Goal: Task Accomplishment & Management: Use online tool/utility

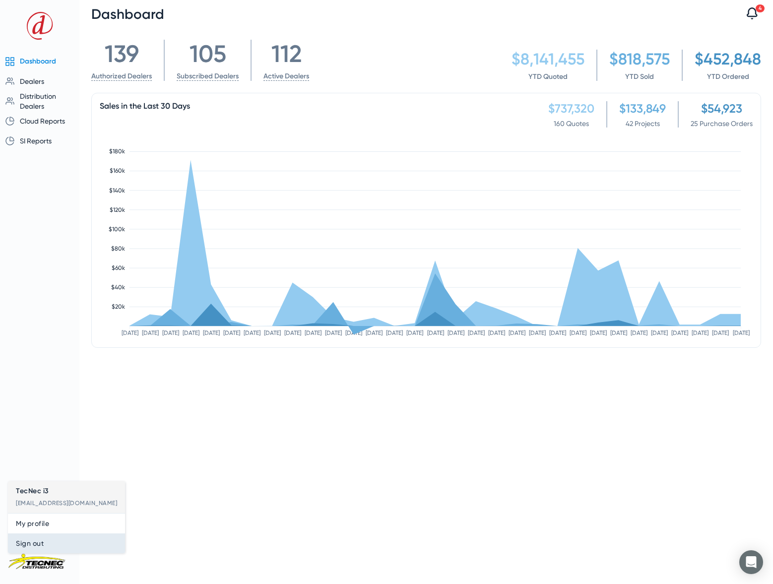
click at [38, 544] on span "Sign out" at bounding box center [66, 544] width 101 height 12
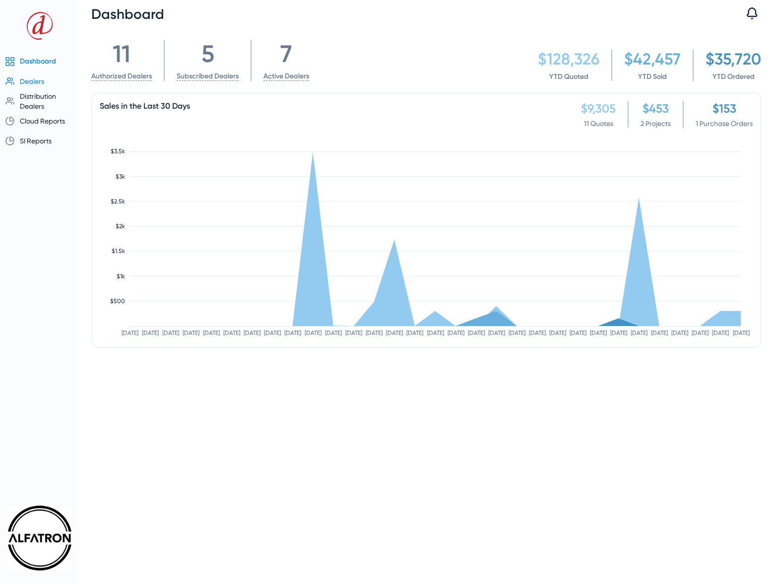
click at [35, 84] on span "Dealers" at bounding box center [32, 81] width 24 height 8
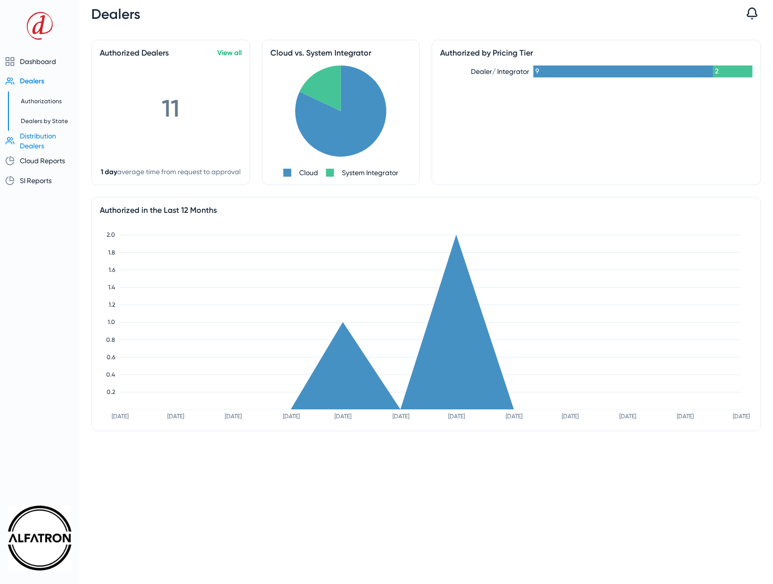
click at [42, 134] on span "Distribution Dealers" at bounding box center [38, 141] width 36 height 18
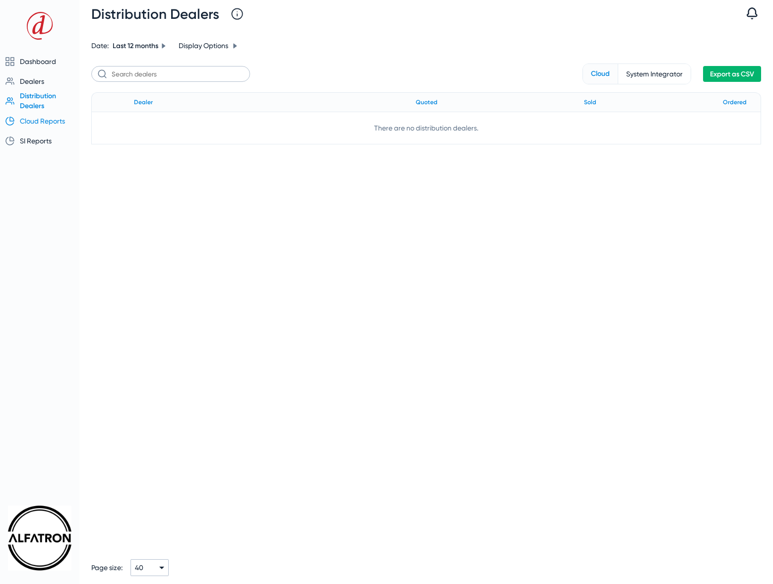
click at [49, 124] on span "Cloud Reports" at bounding box center [42, 121] width 45 height 8
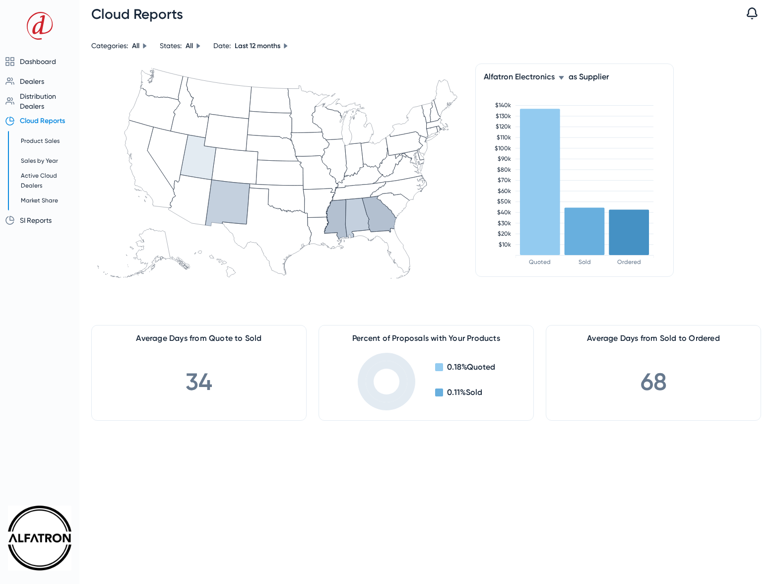
click at [560, 79] on icon at bounding box center [561, 78] width 6 height 6
click at [652, 95] on div at bounding box center [386, 292] width 773 height 584
click at [591, 238] on rect at bounding box center [585, 232] width 40 height 48
click at [45, 162] on span "Sales by Year" at bounding box center [39, 160] width 37 height 7
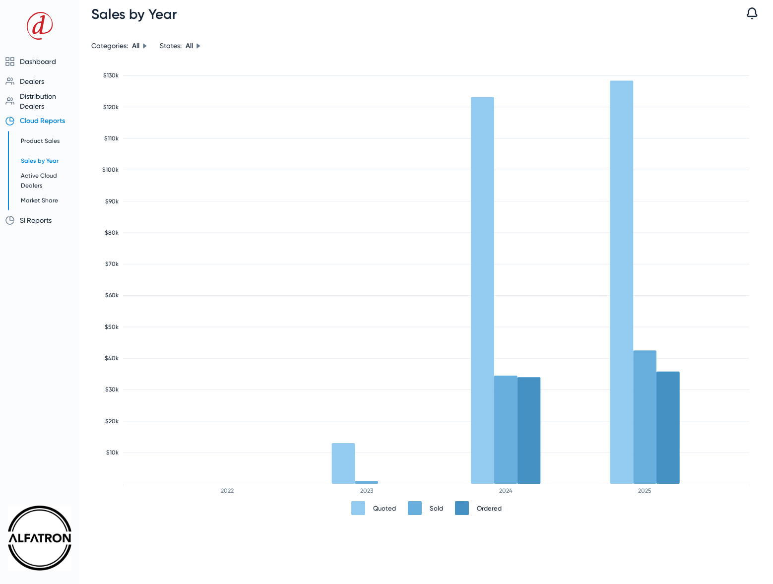
click at [484, 391] on rect at bounding box center [482, 290] width 23 height 387
click at [30, 222] on span "SI Reports" at bounding box center [36, 220] width 32 height 8
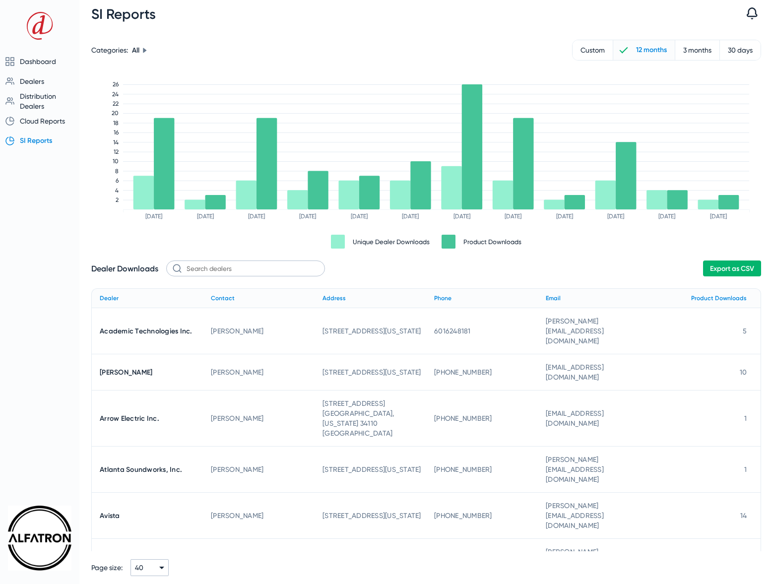
click at [734, 266] on span "Export as CSV" at bounding box center [732, 269] width 44 height 8
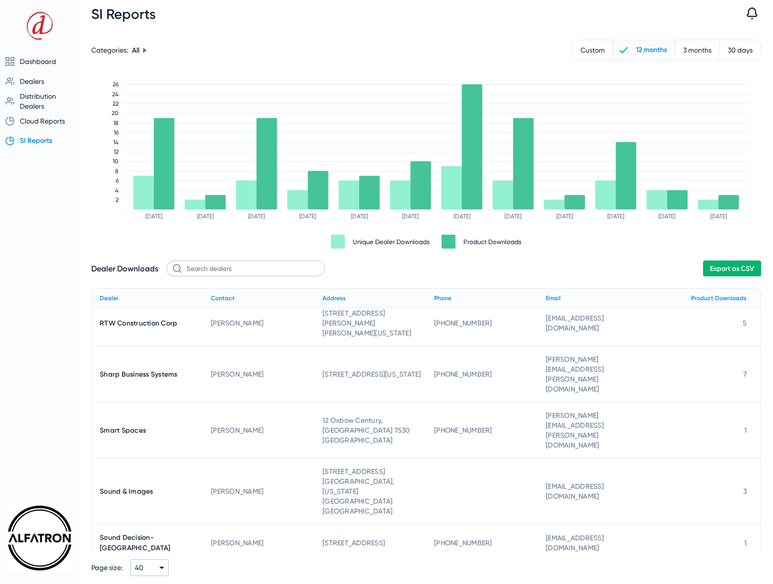
scroll to position [801, 0]
click at [35, 61] on span "Dashboard" at bounding box center [38, 62] width 36 height 8
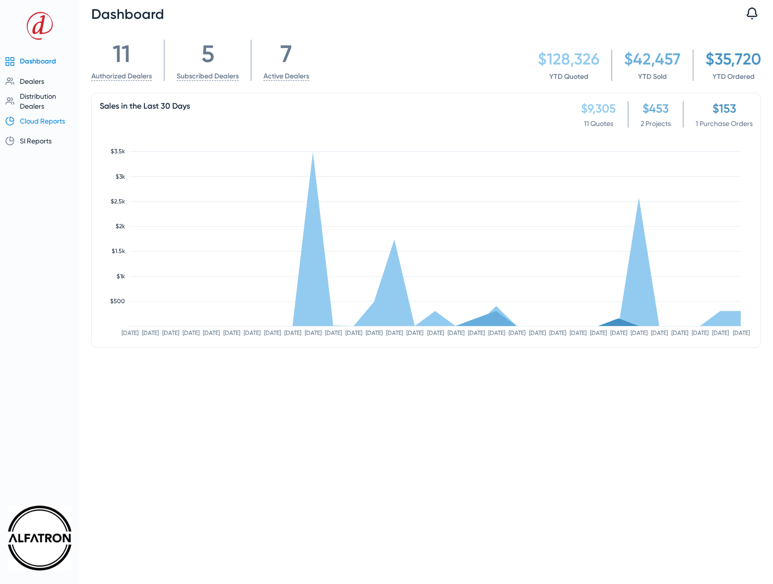
click at [38, 124] on span "Cloud Reports" at bounding box center [42, 121] width 45 height 8
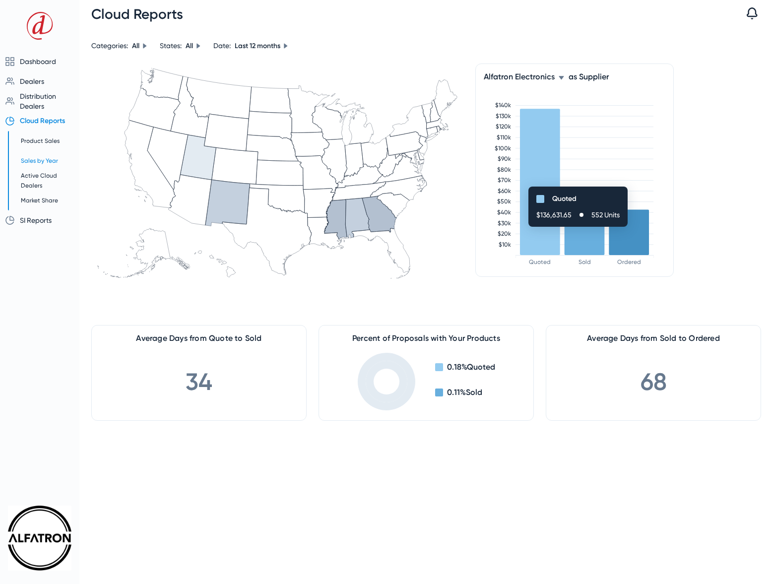
click at [42, 164] on span "Sales by Year" at bounding box center [48, 161] width 55 height 10
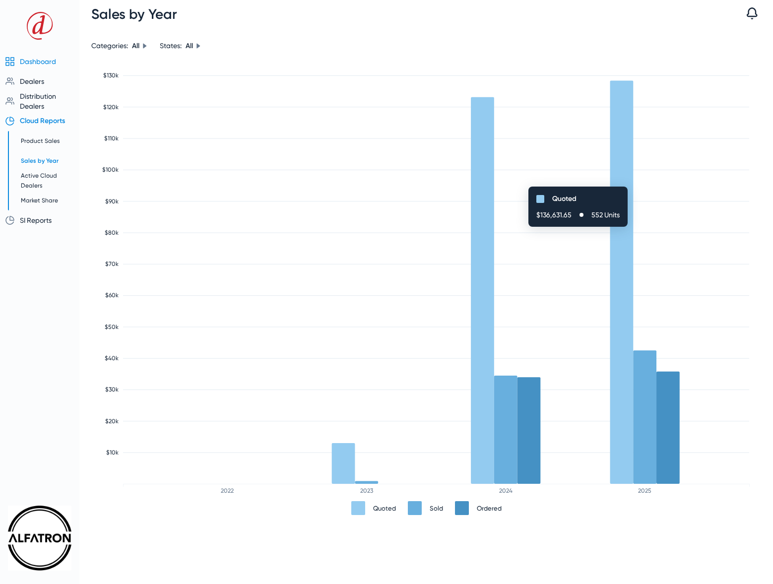
click at [35, 64] on span "Dashboard" at bounding box center [38, 62] width 36 height 8
